Goal: Find specific page/section: Find specific page/section

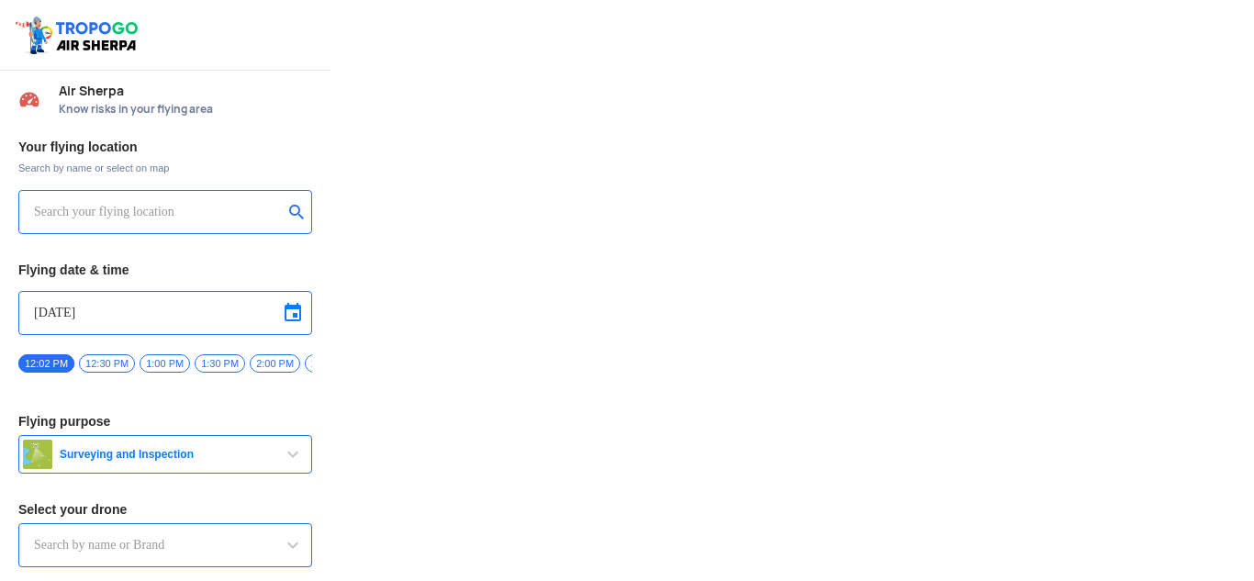
type input "Throttle Dopo"
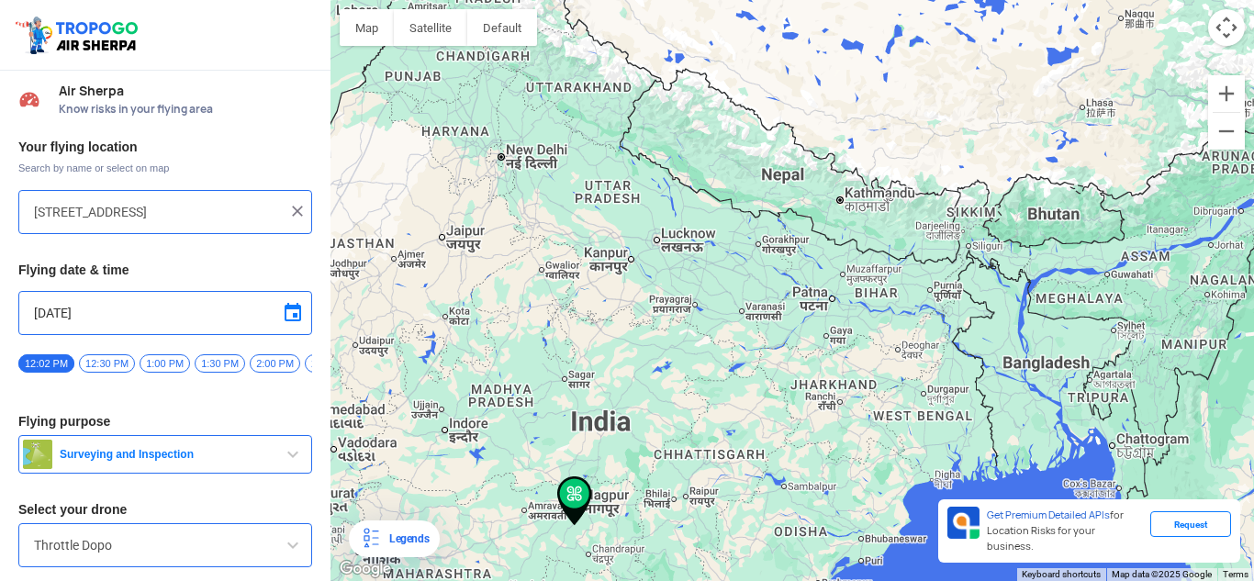
drag, startPoint x: 890, startPoint y: 53, endPoint x: 730, endPoint y: 272, distance: 271.2
click at [730, 272] on div "To navigate, press the arrow keys." at bounding box center [791, 290] width 923 height 581
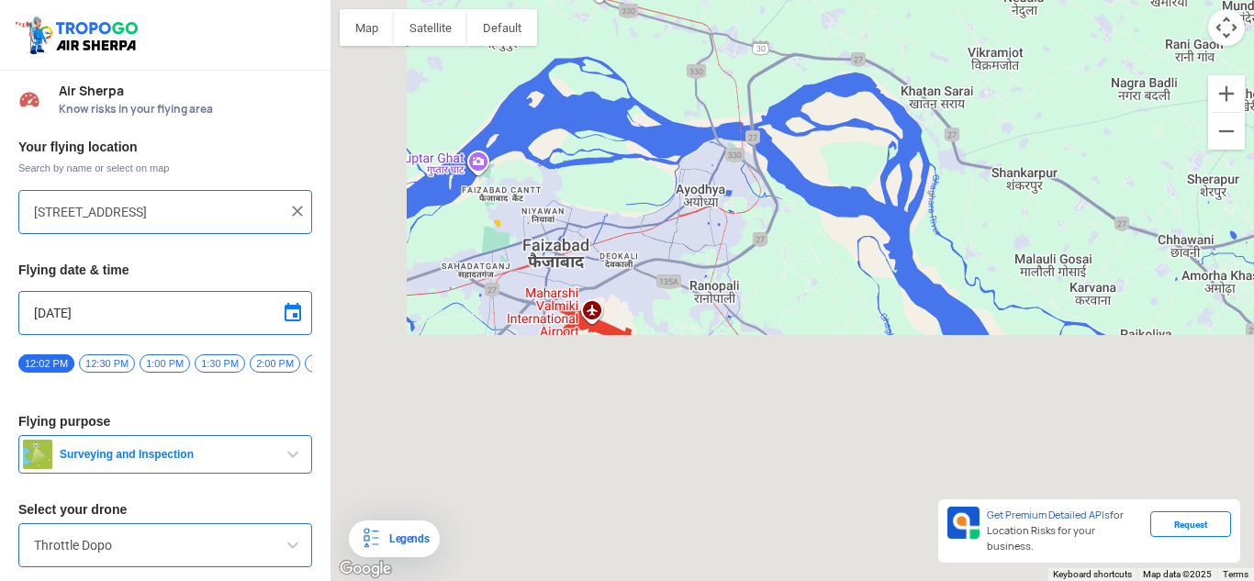
drag, startPoint x: 531, startPoint y: 338, endPoint x: 609, endPoint y: 58, distance: 290.6
click at [609, 58] on div "To navigate, press the arrow keys." at bounding box center [791, 290] width 923 height 581
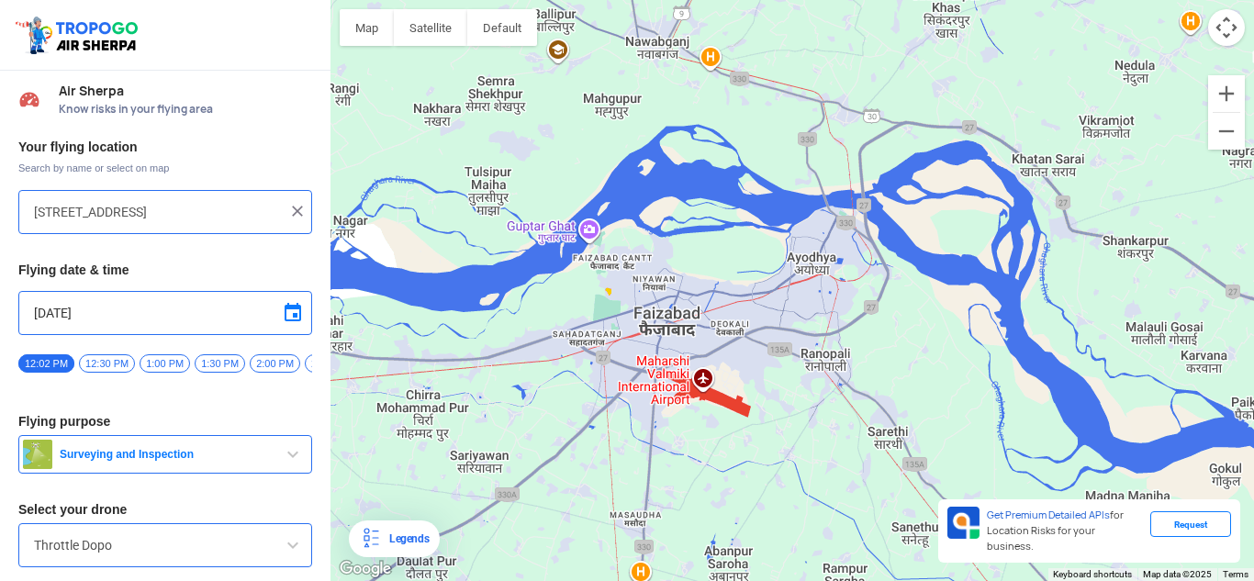
drag, startPoint x: 513, startPoint y: 301, endPoint x: 626, endPoint y: 371, distance: 132.7
click at [626, 371] on div "To navigate, press the arrow keys." at bounding box center [791, 290] width 923 height 581
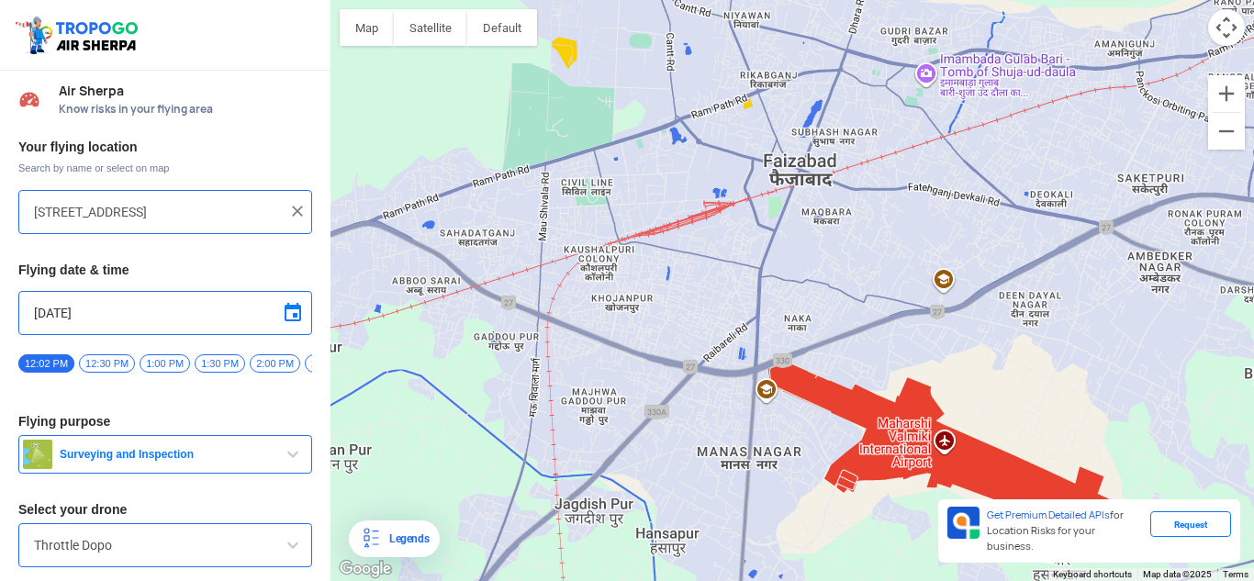
click at [945, 445] on div "To navigate, press the arrow keys." at bounding box center [791, 290] width 923 height 581
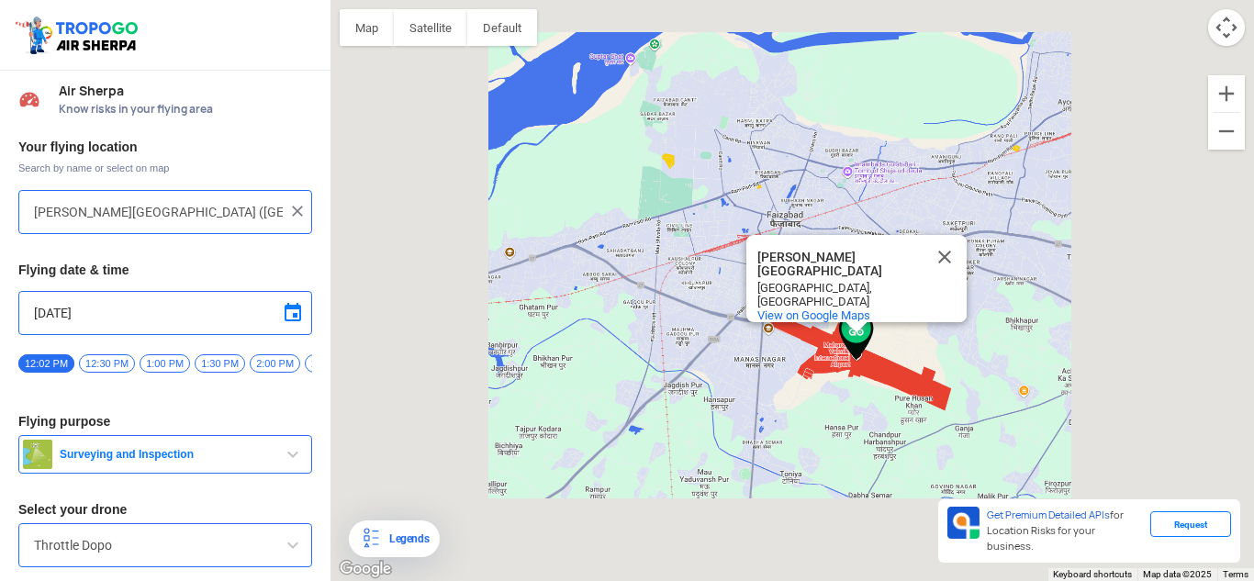
click at [990, 478] on div "To navigate, press the arrow keys. [PERSON_NAME][GEOGRAPHIC_DATA] [PERSON_NAME]…" at bounding box center [791, 290] width 923 height 581
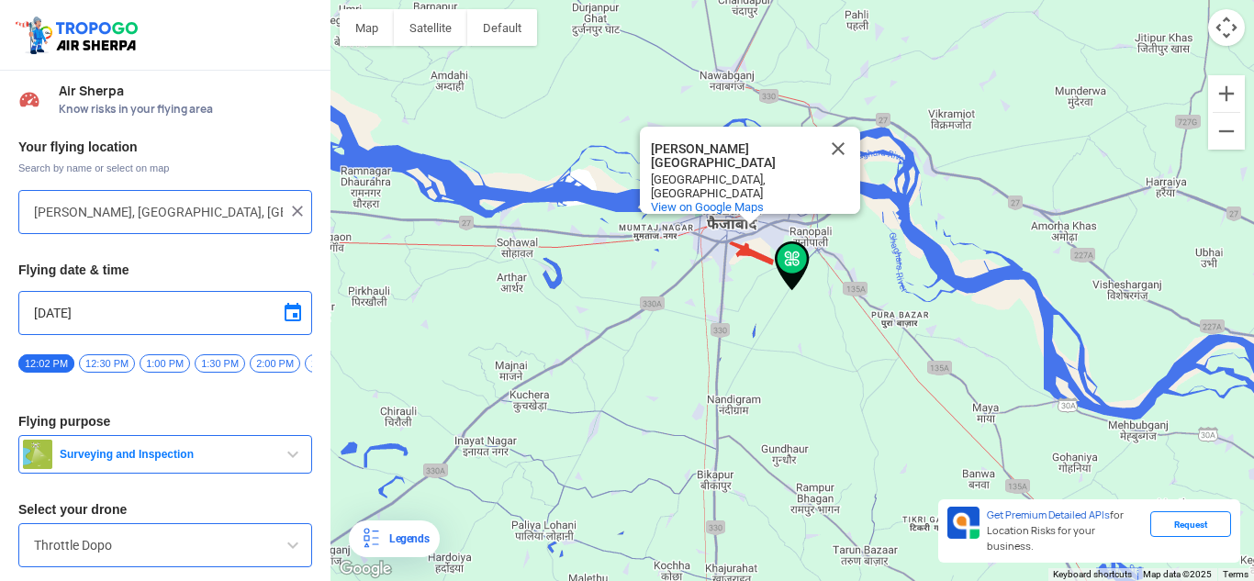
click at [755, 263] on div "To navigate, press the arrow keys. [PERSON_NAME][GEOGRAPHIC_DATA] [PERSON_NAME]…" at bounding box center [791, 290] width 923 height 581
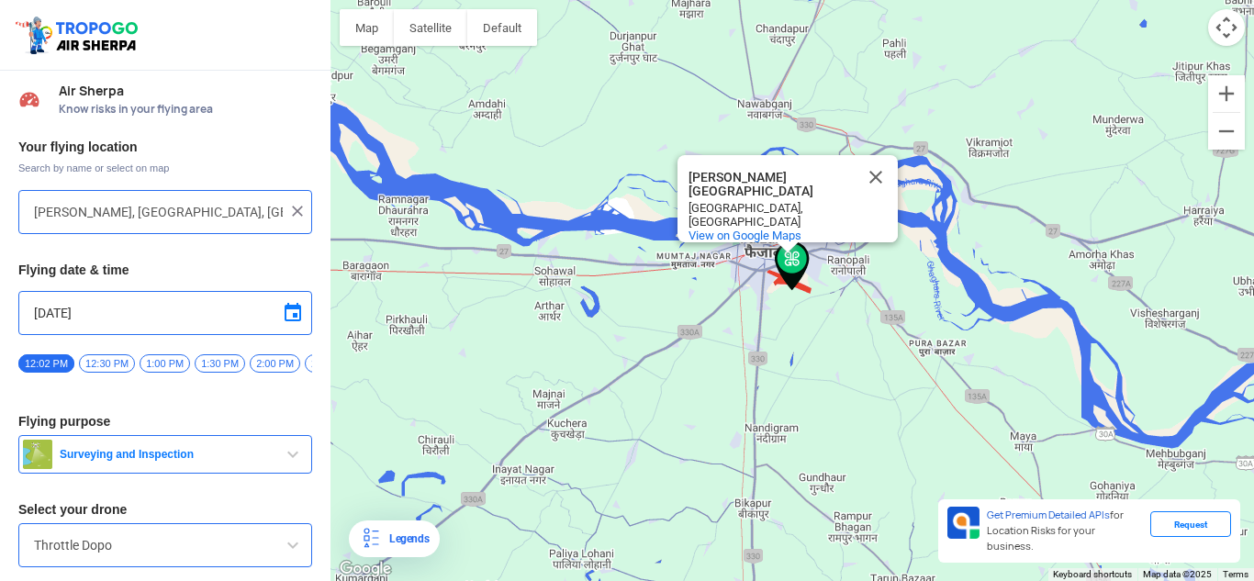
type input "Hansa Pur, [GEOGRAPHIC_DATA], [GEOGRAPHIC_DATA]"
click at [881, 176] on button "Close" at bounding box center [876, 177] width 44 height 44
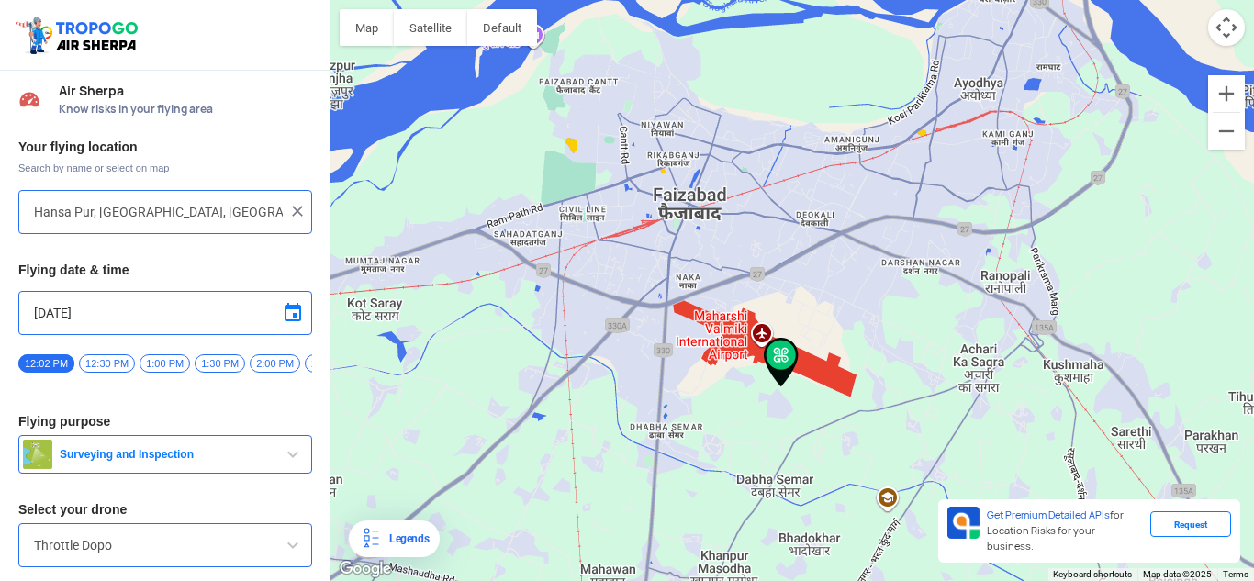
drag, startPoint x: 1043, startPoint y: 164, endPoint x: 671, endPoint y: 572, distance: 551.6
click at [671, 572] on div "To navigate, press the arrow keys." at bounding box center [791, 290] width 923 height 581
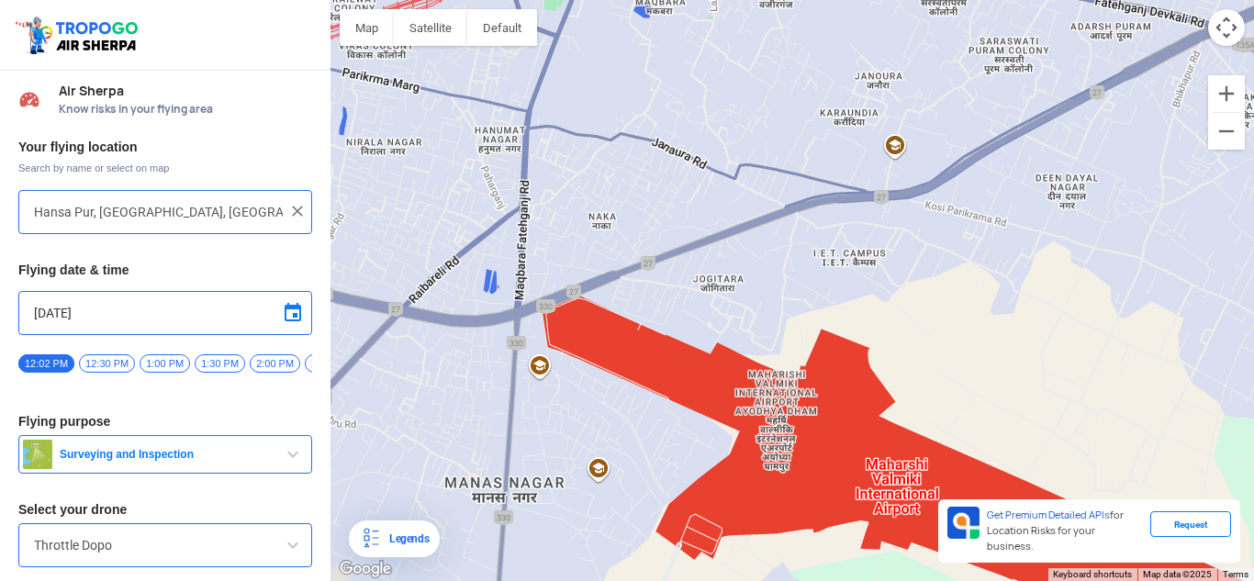
drag, startPoint x: 555, startPoint y: 337, endPoint x: 983, endPoint y: 537, distance: 472.2
click at [983, 537] on div "To navigate, press the arrow keys. Map Terrain Satellite Labels Legends Get Pre…" at bounding box center [791, 290] width 923 height 581
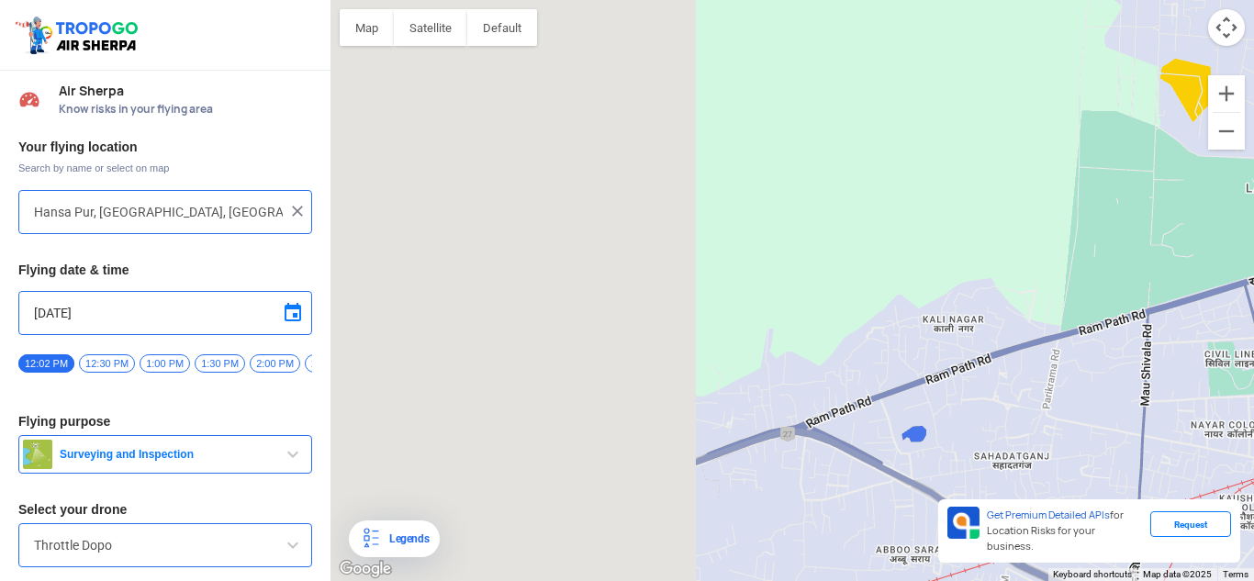
drag, startPoint x: 502, startPoint y: 317, endPoint x: 1106, endPoint y: 335, distance: 604.3
click at [1106, 335] on div "To navigate, press the arrow keys." at bounding box center [791, 290] width 923 height 581
